Goal: Task Accomplishment & Management: Use online tool/utility

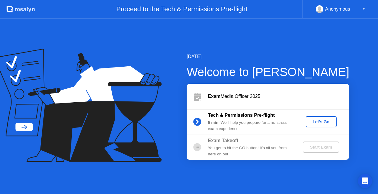
click at [322, 121] on div "Let's Go" at bounding box center [321, 122] width 26 height 5
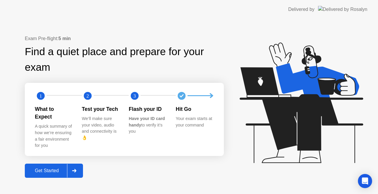
click at [75, 164] on div at bounding box center [74, 171] width 14 height 14
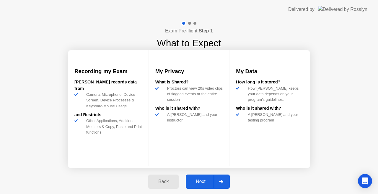
click at [223, 179] on div at bounding box center [221, 182] width 14 height 14
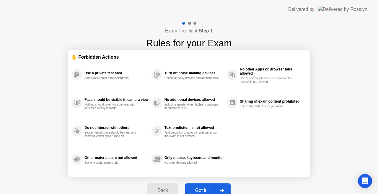
click at [213, 187] on button "Got it" at bounding box center [208, 191] width 46 height 14
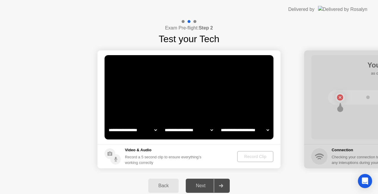
select select "**********"
select select "*******"
click at [221, 184] on div at bounding box center [221, 186] width 14 height 14
click at [255, 155] on div "Record Clip" at bounding box center [256, 157] width 32 height 5
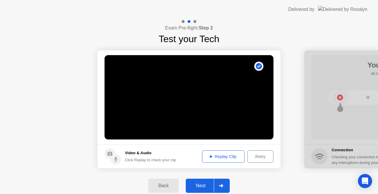
click at [256, 157] on div "Retry" at bounding box center [261, 157] width 22 height 5
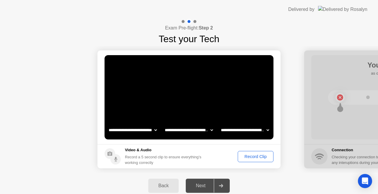
click at [256, 158] on div "Record Clip" at bounding box center [256, 157] width 32 height 5
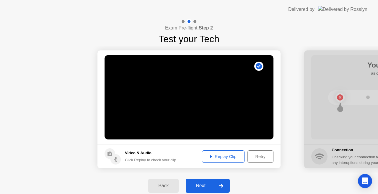
click at [259, 155] on div "Retry" at bounding box center [261, 157] width 22 height 5
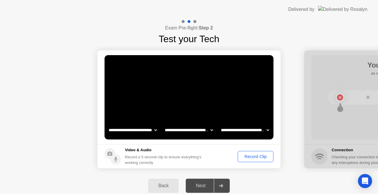
click at [250, 157] on div "Record Clip" at bounding box center [256, 157] width 32 height 5
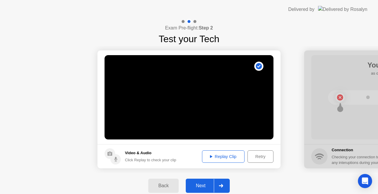
drag, startPoint x: 228, startPoint y: 154, endPoint x: 231, endPoint y: 155, distance: 3.2
click at [231, 155] on div "Replay Clip" at bounding box center [223, 157] width 38 height 5
click at [217, 187] on div at bounding box center [221, 186] width 14 height 14
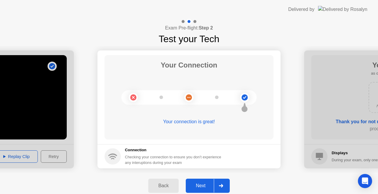
click at [227, 180] on div at bounding box center [221, 186] width 14 height 14
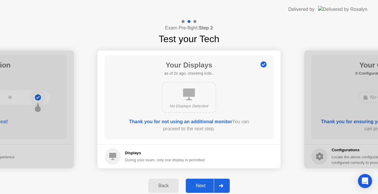
click at [227, 189] on div at bounding box center [221, 186] width 14 height 14
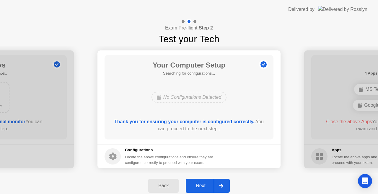
click at [220, 186] on icon at bounding box center [221, 186] width 4 height 4
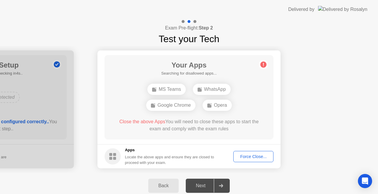
drag, startPoint x: 248, startPoint y: 157, endPoint x: 251, endPoint y: 155, distance: 3.4
click at [251, 155] on div "Force Close..." at bounding box center [254, 157] width 36 height 5
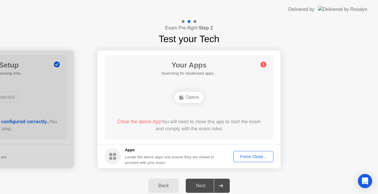
click at [183, 96] on ellipse at bounding box center [183, 96] width 2 height 2
click at [257, 157] on div "Force Close..." at bounding box center [254, 157] width 36 height 5
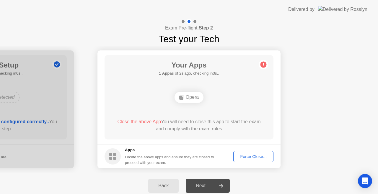
click at [241, 155] on div "Force Close..." at bounding box center [254, 157] width 36 height 5
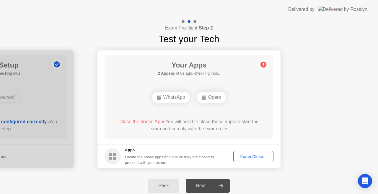
click at [213, 99] on div "Opera" at bounding box center [211, 97] width 29 height 11
click at [259, 157] on div "Force Close..." at bounding box center [254, 157] width 36 height 5
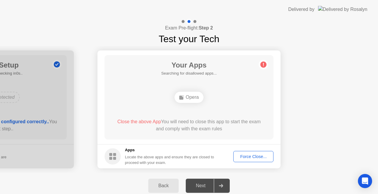
click at [224, 183] on div at bounding box center [221, 186] width 14 height 14
click at [223, 183] on div at bounding box center [221, 186] width 14 height 14
drag, startPoint x: 216, startPoint y: 186, endPoint x: 220, endPoint y: 186, distance: 3.5
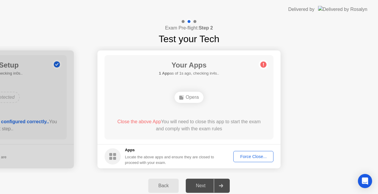
click at [220, 186] on div at bounding box center [221, 186] width 14 height 14
click at [222, 187] on icon at bounding box center [221, 186] width 4 height 4
click at [267, 66] on icon at bounding box center [263, 64] width 9 height 9
click at [252, 155] on div "Force Close..." at bounding box center [254, 157] width 36 height 5
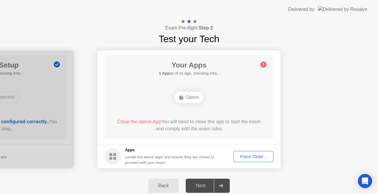
click at [245, 153] on button "Force Close..." at bounding box center [253, 156] width 40 height 11
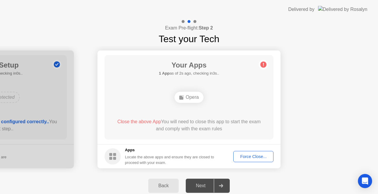
click at [111, 151] on circle at bounding box center [113, 157] width 16 height 16
click at [111, 152] on circle at bounding box center [113, 157] width 16 height 16
click at [111, 153] on circle at bounding box center [113, 157] width 16 height 16
drag, startPoint x: 126, startPoint y: 156, endPoint x: 215, endPoint y: 149, distance: 88.9
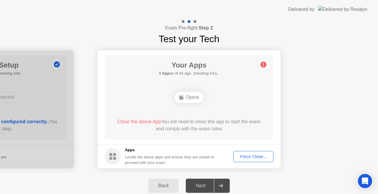
click at [207, 152] on div "Apps Locate the above apps and ensure they are closed to proceed with your exam." at bounding box center [170, 156] width 90 height 18
click at [213, 150] on h5 "Apps" at bounding box center [170, 150] width 90 height 6
click at [264, 71] on div "Your Apps Searching for disallowed apps... Opera Close the above App You will n…" at bounding box center [189, 97] width 169 height 85
click at [265, 71] on div "Your Apps Searching for disallowed apps... Opera Close the above App You will n…" at bounding box center [189, 97] width 169 height 85
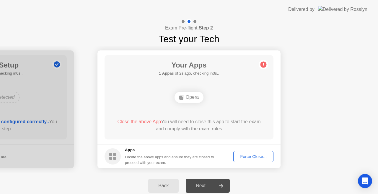
drag, startPoint x: 197, startPoint y: 98, endPoint x: 216, endPoint y: 153, distance: 57.3
click at [200, 111] on div "Your Apps 1 App as of 2s ago, checking in3s.. Opera Close the above App You wil…" at bounding box center [189, 97] width 169 height 85
click at [240, 159] on div "Force Close..." at bounding box center [254, 157] width 36 height 5
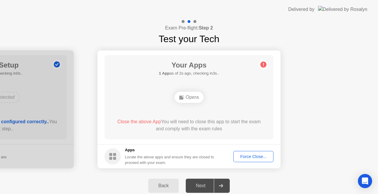
click at [265, 160] on button "Force Close..." at bounding box center [253, 156] width 40 height 11
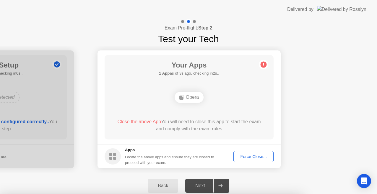
click at [225, 194] on div at bounding box center [188, 194] width 377 height 0
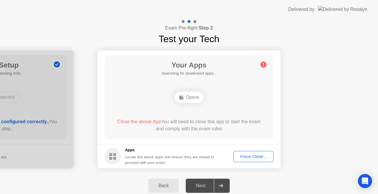
click at [186, 98] on div "Opera" at bounding box center [189, 97] width 29 height 11
click at [187, 98] on div "Opera" at bounding box center [189, 97] width 29 height 11
click at [189, 99] on div "Opera" at bounding box center [189, 97] width 29 height 11
drag, startPoint x: 192, startPoint y: 98, endPoint x: 171, endPoint y: 123, distance: 31.9
click at [192, 99] on div "Opera" at bounding box center [189, 97] width 29 height 11
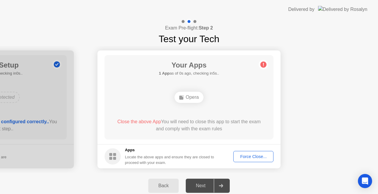
click at [131, 167] on footer "Apps Locate the above apps and ensure they are closed to proceed with your exam…" at bounding box center [189, 157] width 183 height 24
drag, startPoint x: 132, startPoint y: 166, endPoint x: 129, endPoint y: 164, distance: 3.8
click at [132, 165] on footer "Apps Locate the above apps and ensure they are closed to proceed with your exam…" at bounding box center [189, 157] width 183 height 24
drag, startPoint x: 129, startPoint y: 164, endPoint x: 126, endPoint y: 160, distance: 5.0
click at [129, 163] on div "Locate the above apps and ensure they are closed to proceed with your exam." at bounding box center [170, 160] width 90 height 11
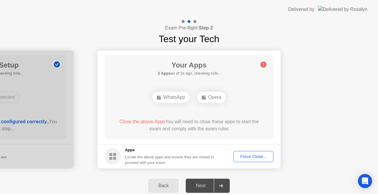
click at [90, 32] on div "Exam Pre-flight: Step 2 Test your Tech" at bounding box center [189, 32] width 378 height 27
click at [364, 186] on div "Open Intercom Messenger" at bounding box center [366, 182] width 16 height 16
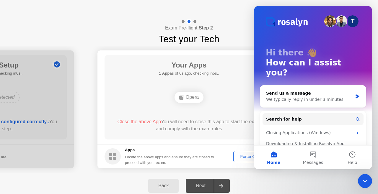
click at [136, 32] on div "Exam Pre-flight: Step 2 Test your Tech" at bounding box center [189, 32] width 378 height 27
click at [355, 179] on div "Back Next" at bounding box center [189, 186] width 378 height 26
click at [98, 53] on main "Your Apps 2 Apps as of 1s ago, checking in4s.. WhatsApp Opera Close the above A…" at bounding box center [189, 98] width 183 height 94
drag, startPoint x: 88, startPoint y: 31, endPoint x: 192, endPoint y: 61, distance: 108.2
click at [89, 31] on div "Exam Pre-flight: Step 2 Test your Tech" at bounding box center [189, 32] width 378 height 27
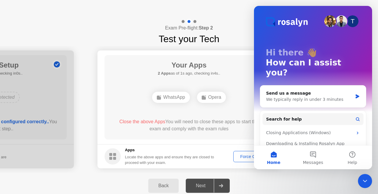
click at [93, 33] on div "Exam Pre-flight: Step 2 Test your Tech" at bounding box center [189, 32] width 378 height 27
click at [365, 176] on div "Close Intercom Messenger" at bounding box center [365, 181] width 14 height 14
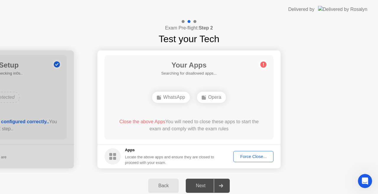
click at [198, 111] on div "Your Apps Searching for disallowed apps... WhatsApp Opera Close the above Apps …" at bounding box center [189, 97] width 169 height 85
click at [197, 52] on main "Your Apps Searching for disallowed apps... WhatsApp Opera Close the above Apps …" at bounding box center [189, 98] width 183 height 94
click at [197, 57] on div "Your Apps Searching for disallowed apps... WhatsApp Opera Close the above Apps …" at bounding box center [189, 97] width 169 height 85
click at [197, 115] on div "Your Apps Searching for disallowed apps... WhatsApp Opera Close the above Apps …" at bounding box center [189, 97] width 169 height 85
click at [197, 95] on div "WhatsApp Opera" at bounding box center [188, 98] width 135 height 16
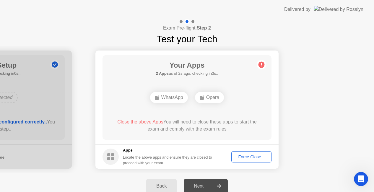
click at [194, 77] on div "Your Apps 2 Apps as of 2s ago, checking in3s.. WhatsApp Opera Close the above A…" at bounding box center [187, 97] width 169 height 85
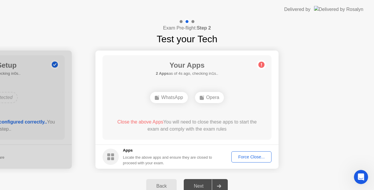
click at [194, 187] on div "Next" at bounding box center [199, 186] width 26 height 5
click at [194, 139] on div "Your Apps Searching for disallowed apps... WhatsApp Opera Close the above Apps …" at bounding box center [187, 97] width 169 height 85
click at [194, 82] on div "Your Apps Searching for disallowed apps... WhatsApp Opera Close the above Apps …" at bounding box center [187, 97] width 169 height 85
click at [194, 12] on header "Delivered by" at bounding box center [187, 9] width 374 height 19
click at [195, 176] on div "Back Next" at bounding box center [187, 186] width 374 height 26
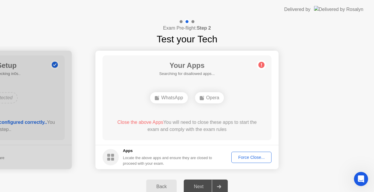
click at [194, 83] on div "Your Apps Searching for disallowed apps... WhatsApp Opera Close the above Apps …" at bounding box center [187, 97] width 169 height 85
click at [194, 105] on div "WhatsApp Opera" at bounding box center [186, 98] width 135 height 16
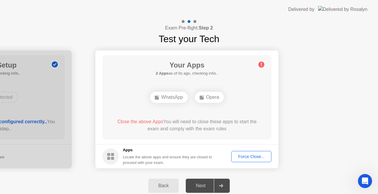
click at [196, 138] on div "Your Apps 2 Apps as of 0s ago, checking in5s.. WhatsApp Opera Close the above A…" at bounding box center [187, 97] width 169 height 85
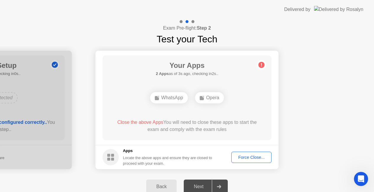
click at [264, 176] on div "Back Next" at bounding box center [187, 186] width 374 height 26
click at [258, 159] on div "Force Close..." at bounding box center [251, 157] width 36 height 5
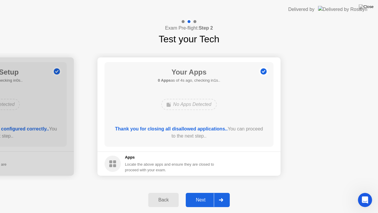
click at [218, 194] on div at bounding box center [221, 200] width 14 height 14
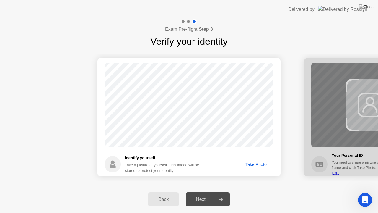
click at [254, 166] on div "Take Photo" at bounding box center [256, 164] width 31 height 5
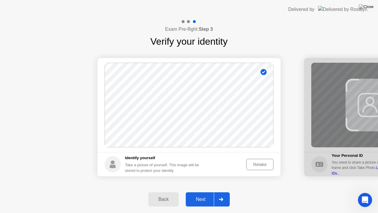
click at [261, 72] on circle at bounding box center [264, 72] width 6 height 6
click at [262, 74] on circle at bounding box center [264, 72] width 6 height 6
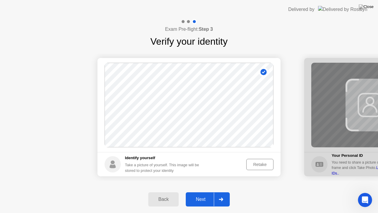
click at [160, 194] on div "Back" at bounding box center [163, 199] width 27 height 5
select select "**********"
select select "*******"
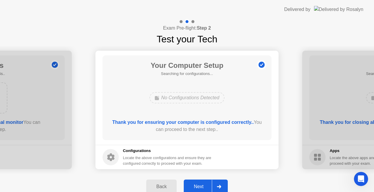
click at [220, 184] on div at bounding box center [219, 186] width 14 height 14
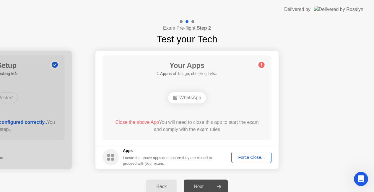
click at [223, 183] on div at bounding box center [219, 186] width 14 height 14
drag, startPoint x: 180, startPoint y: 100, endPoint x: 249, endPoint y: 159, distance: 91.0
click at [194, 118] on div "Your Apps 1 App as of 2s ago, checking in3s.. WhatsApp Close the above App You …" at bounding box center [187, 97] width 169 height 85
click at [260, 158] on div "Force Close..." at bounding box center [251, 157] width 36 height 5
